Goal: Information Seeking & Learning: Learn about a topic

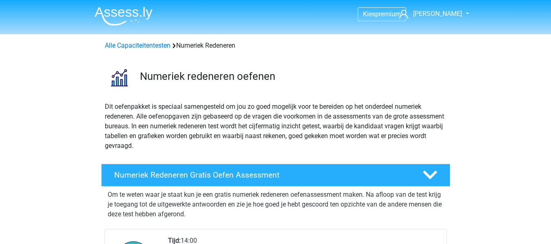
scroll to position [119, 0]
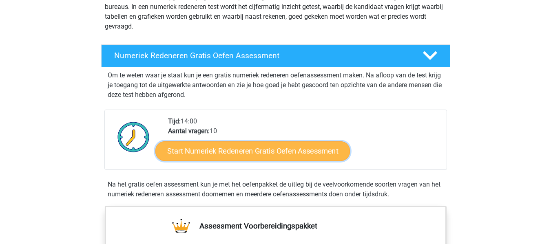
click at [297, 154] on link "Start Numeriek Redeneren Gratis Oefen Assessment" at bounding box center [252, 151] width 194 height 20
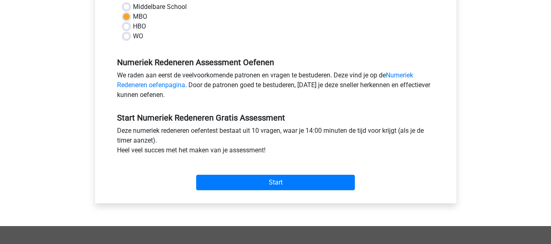
scroll to position [203, 0]
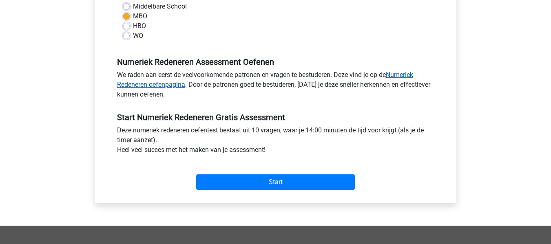
click at [408, 74] on link "Numeriek Redeneren oefenpagina" at bounding box center [265, 80] width 296 height 18
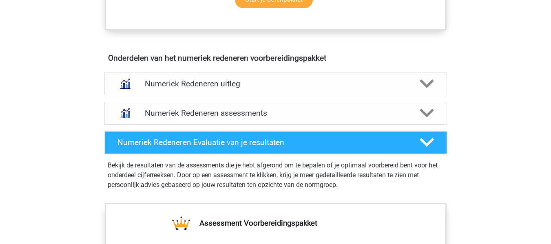
scroll to position [471, 0]
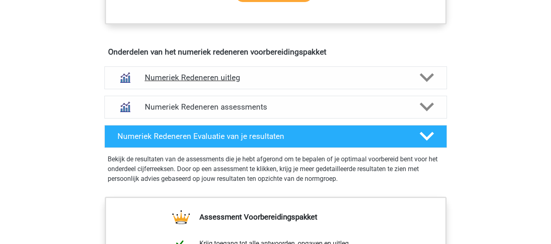
click at [379, 82] on h4 "Numeriek Redeneren uitleg" at bounding box center [276, 77] width 262 height 9
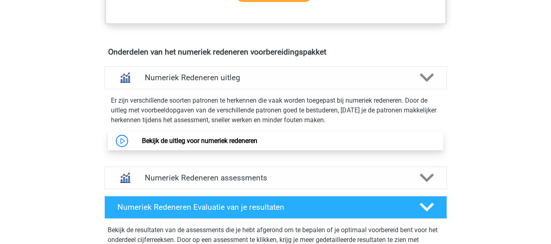
click at [229, 139] on link "Bekijk de uitleg voor numeriek redeneren" at bounding box center [199, 141] width 115 height 8
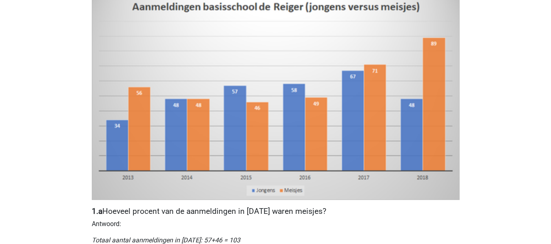
scroll to position [212, 0]
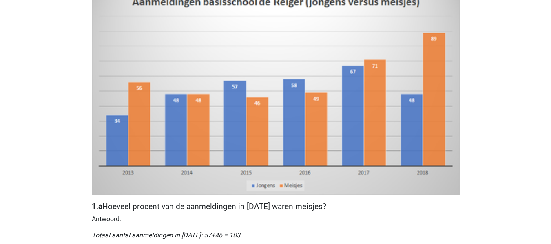
click at [286, 112] on img at bounding box center [276, 92] width 368 height 205
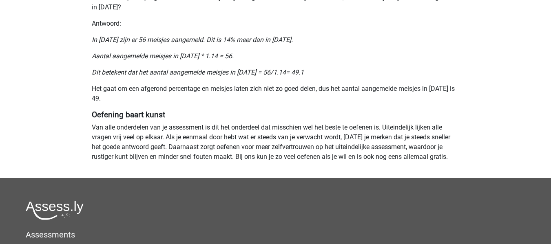
scroll to position [708, 0]
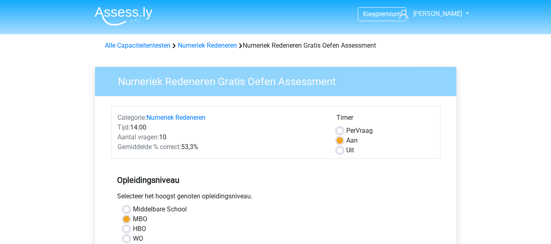
scroll to position [203, 0]
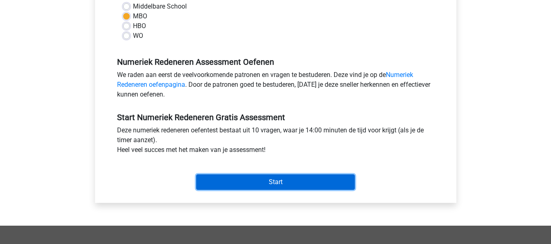
click at [245, 178] on input "Start" at bounding box center [275, 181] width 159 height 15
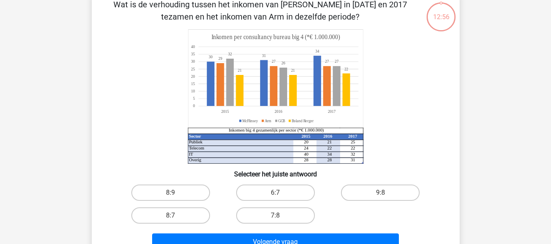
scroll to position [57, 0]
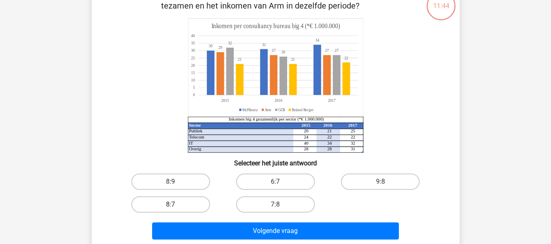
click at [192, 210] on label "8:7" at bounding box center [170, 204] width 79 height 16
click at [176, 210] on input "8:7" at bounding box center [172, 207] width 5 height 5
radio input "true"
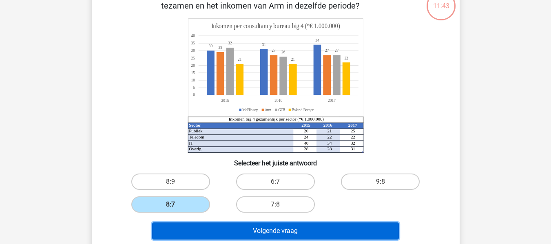
click at [216, 231] on button "Volgende vraag" at bounding box center [275, 231] width 247 height 17
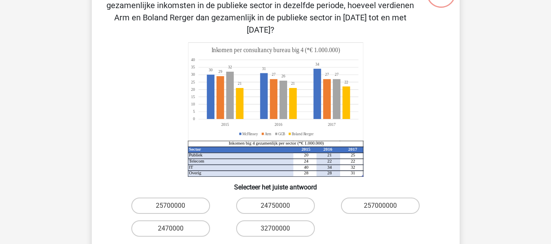
scroll to position [70, 0]
click at [299, 197] on label "24750000" at bounding box center [275, 205] width 79 height 16
click at [280, 205] on input "24750000" at bounding box center [277, 207] width 5 height 5
radio input "true"
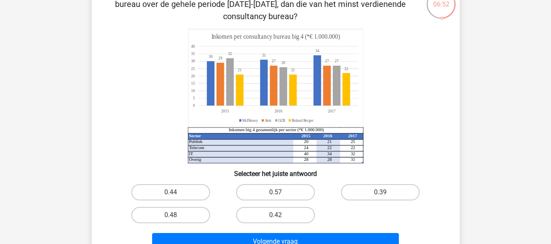
scroll to position [59, 0]
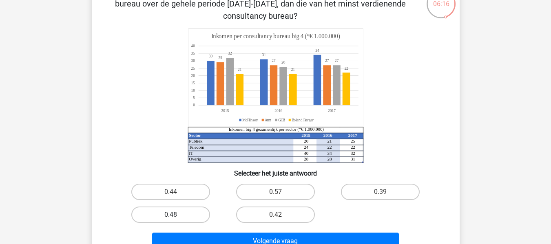
click at [173, 212] on label "0.48" at bounding box center [170, 215] width 79 height 16
click at [173, 215] on input "0.48" at bounding box center [172, 217] width 5 height 5
radio input "true"
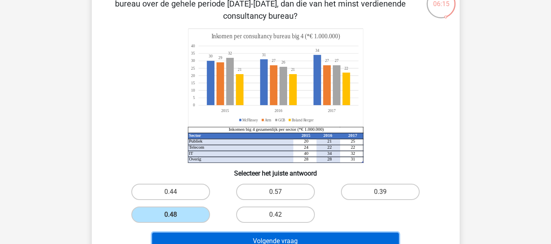
click at [188, 237] on button "Volgende vraag" at bounding box center [275, 241] width 247 height 17
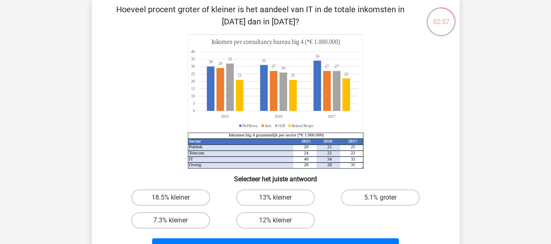
scroll to position [40, 0]
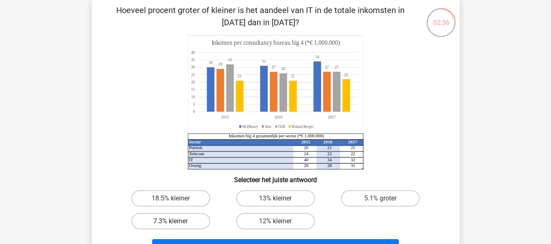
click at [195, 218] on label "7.3% kleiner" at bounding box center [170, 221] width 79 height 16
click at [176, 221] on input "7.3% kleiner" at bounding box center [172, 223] width 5 height 5
radio input "true"
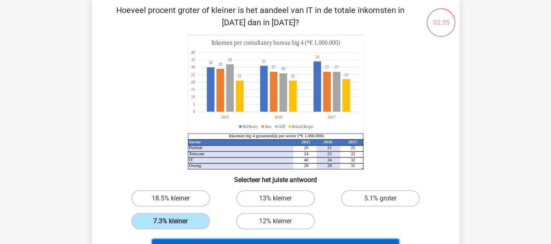
click at [207, 241] on button "Volgende vraag" at bounding box center [275, 247] width 247 height 17
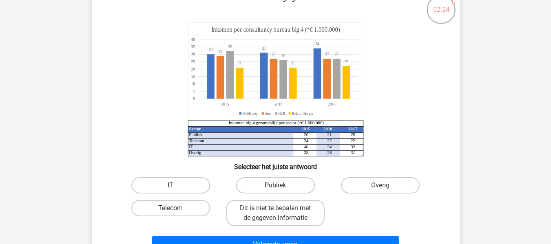
scroll to position [58, 0]
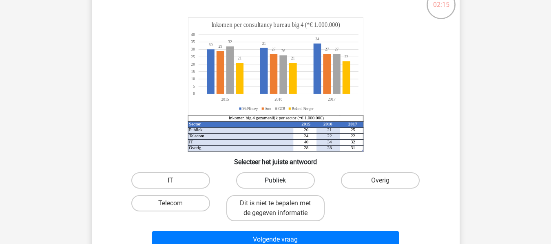
click at [295, 175] on label "Publiek" at bounding box center [275, 180] width 79 height 16
click at [280, 181] on input "Publiek" at bounding box center [277, 183] width 5 height 5
radio input "true"
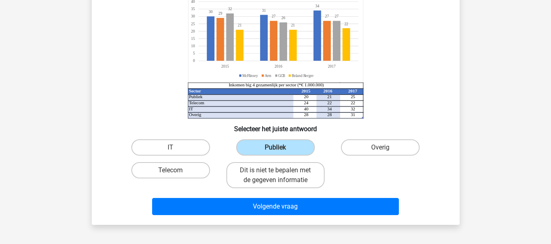
scroll to position [108, 0]
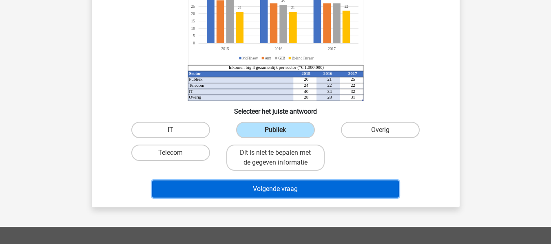
click at [295, 192] on button "Volgende vraag" at bounding box center [275, 189] width 247 height 17
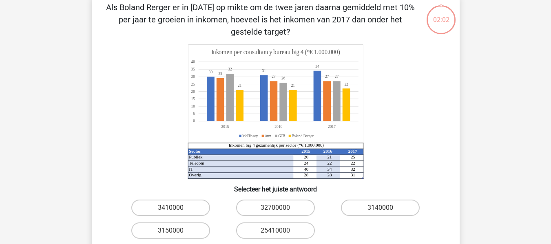
scroll to position [37, 0]
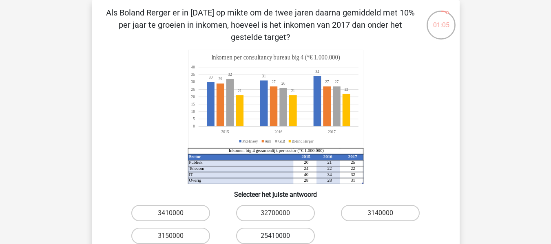
click at [292, 232] on label "25410000" at bounding box center [275, 236] width 79 height 16
click at [280, 236] on input "25410000" at bounding box center [277, 238] width 5 height 5
radio input "true"
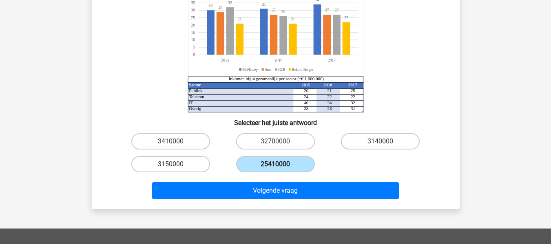
scroll to position [113, 0]
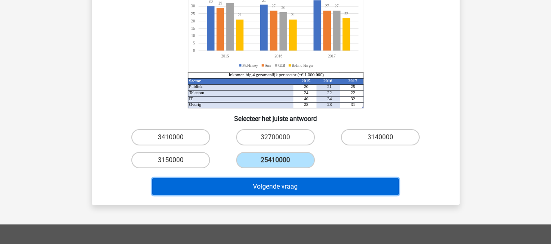
click at [333, 187] on button "Volgende vraag" at bounding box center [275, 186] width 247 height 17
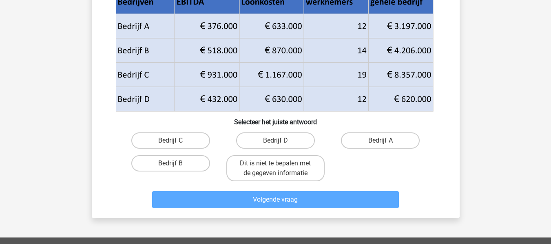
scroll to position [99, 0]
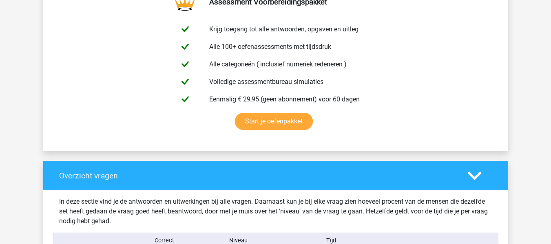
scroll to position [451, 0]
